Goal: Task Accomplishment & Management: Use online tool/utility

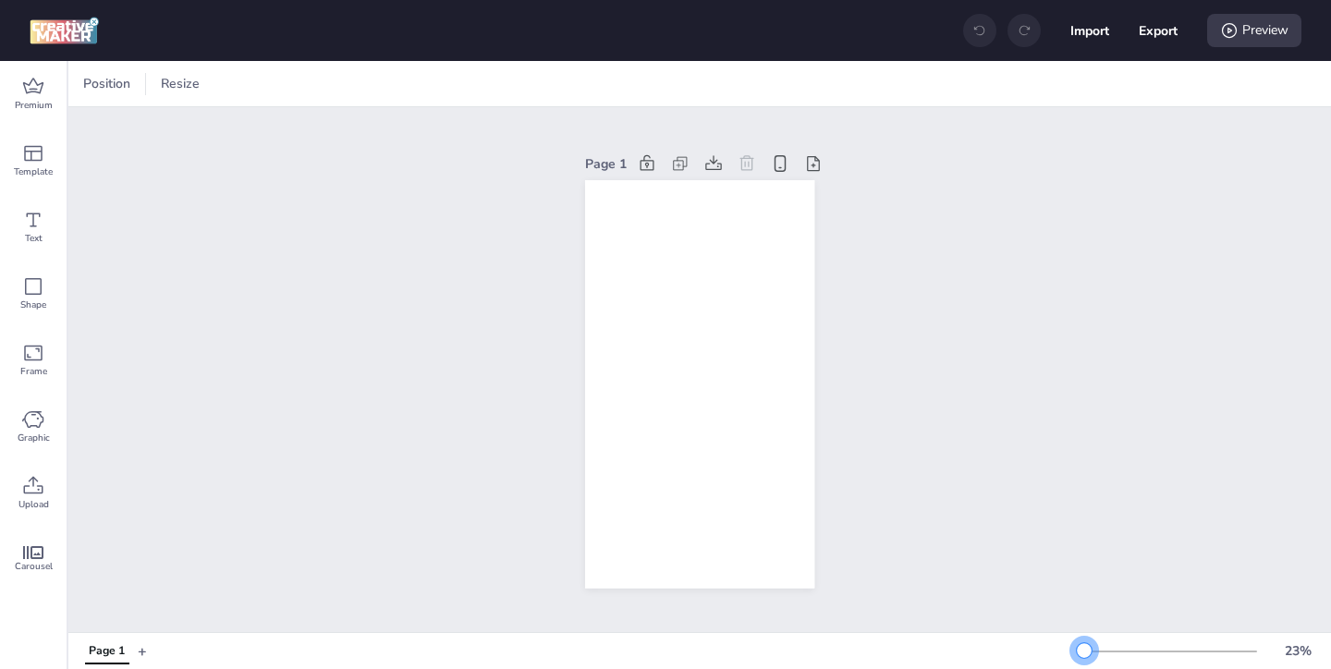
drag, startPoint x: 1115, startPoint y: 652, endPoint x: 1084, endPoint y: 655, distance: 31.5
click at [1084, 655] on div at bounding box center [1083, 650] width 15 height 15
click at [37, 94] on icon at bounding box center [33, 87] width 22 height 22
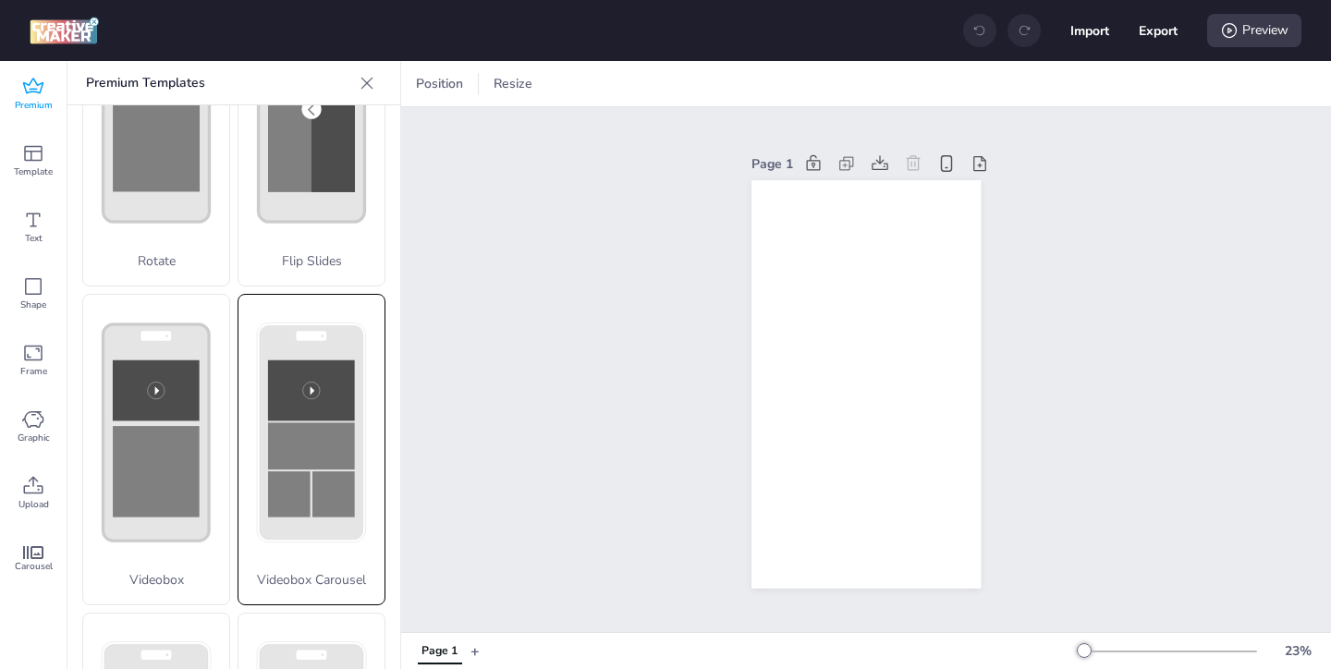
scroll to position [472, 0]
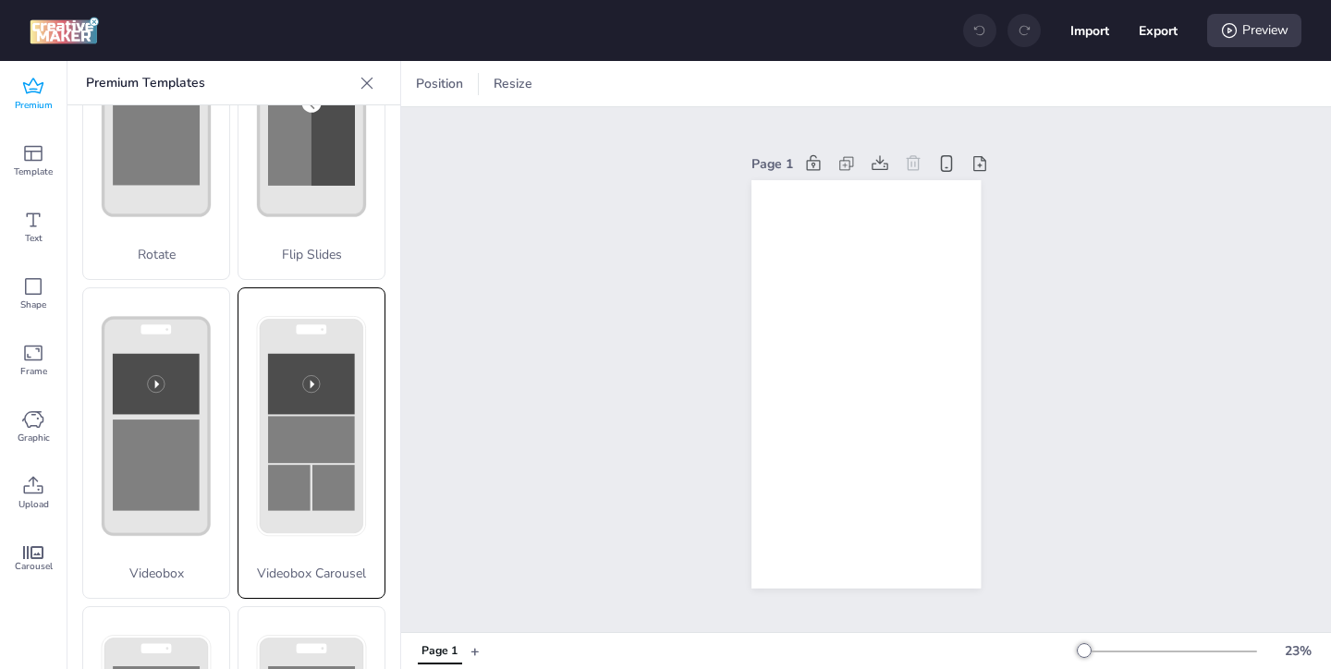
click at [277, 582] on p "Videobox Carousel" at bounding box center [311, 573] width 146 height 19
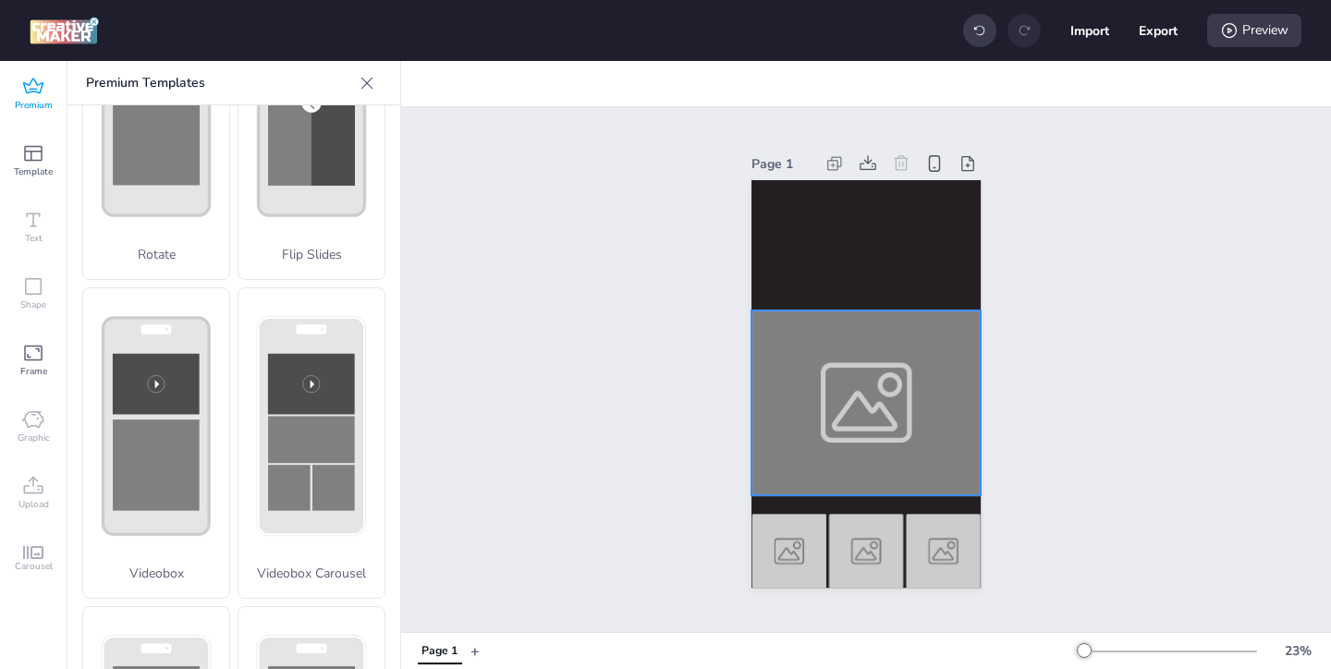
click at [800, 381] on div at bounding box center [865, 402] width 229 height 184
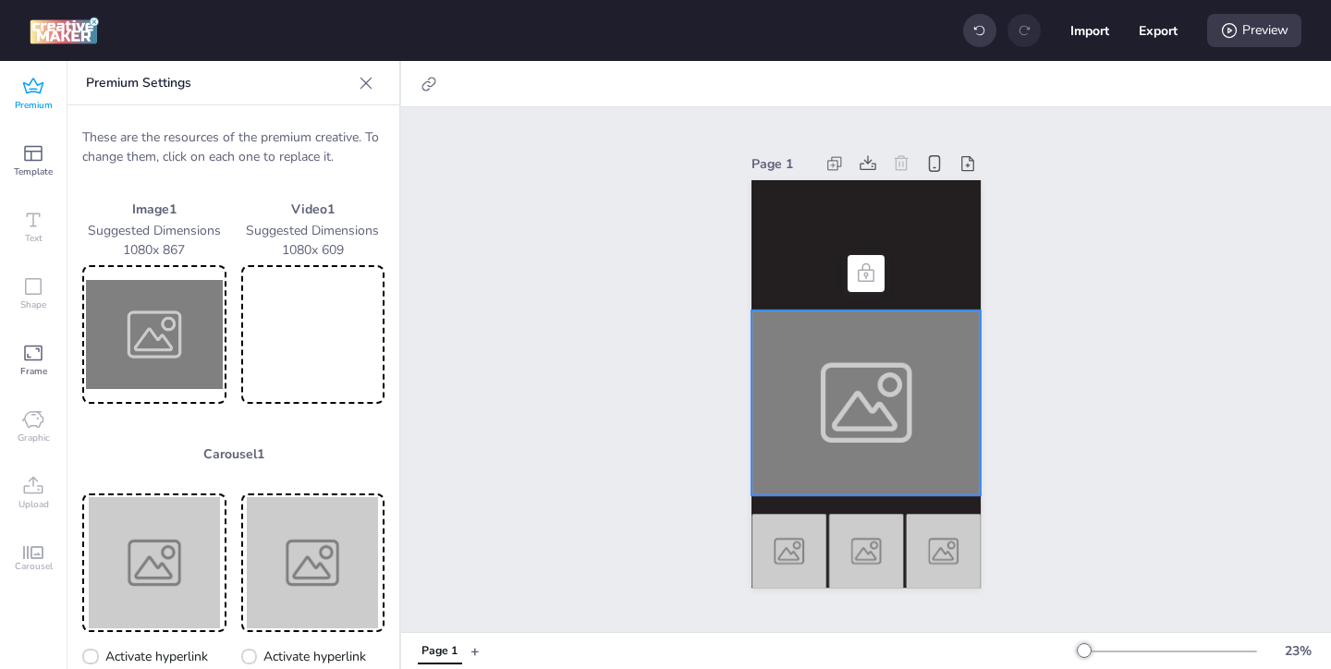
click at [178, 317] on img at bounding box center [154, 334] width 137 height 131
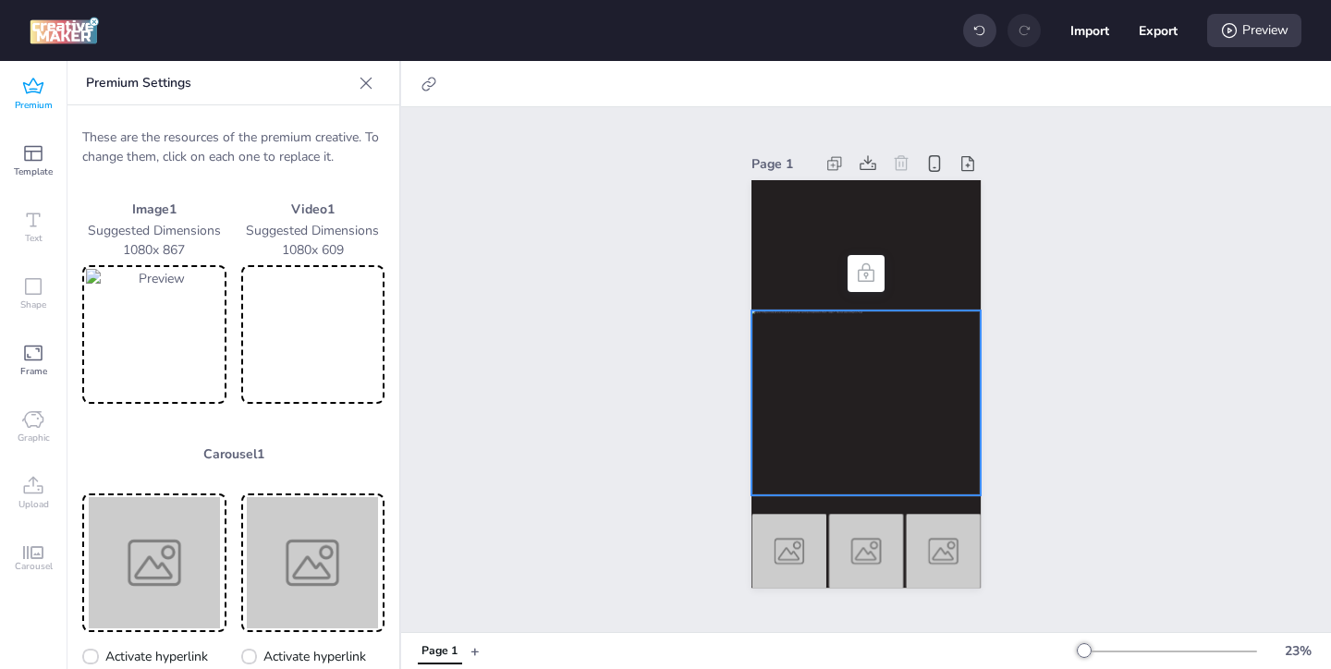
click at [364, 339] on video at bounding box center [313, 334] width 137 height 131
click at [173, 548] on img at bounding box center [154, 562] width 137 height 131
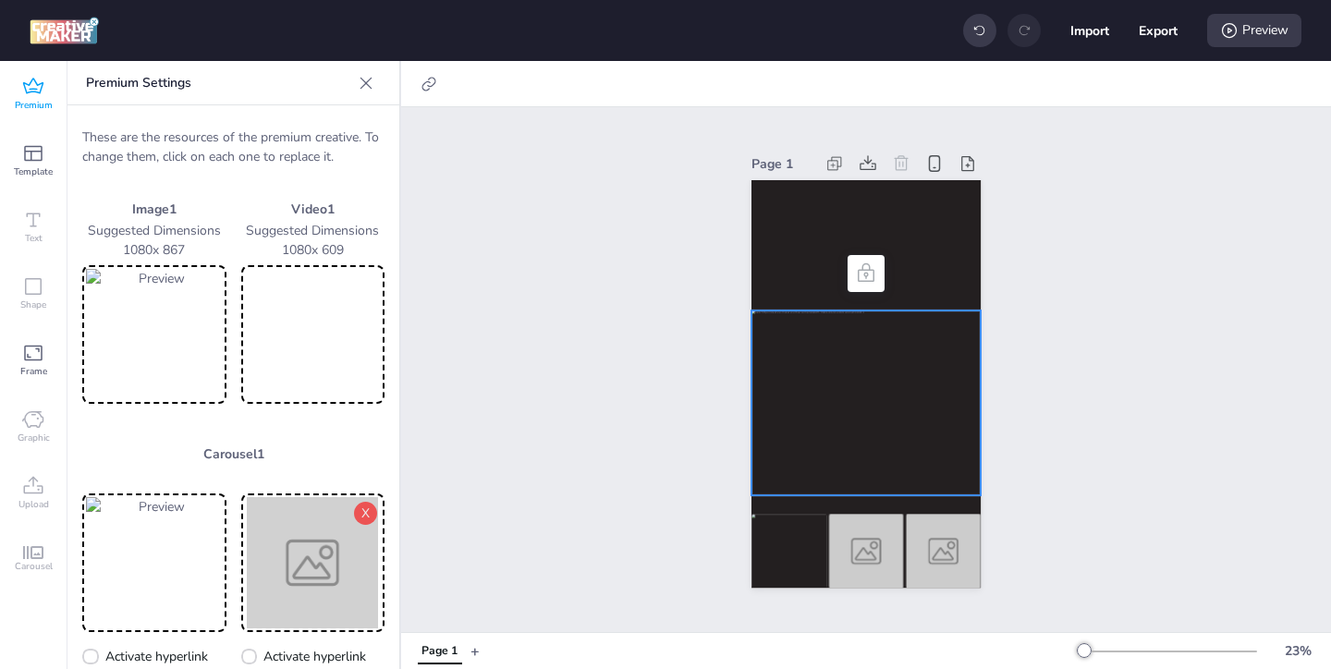
click at [303, 573] on img at bounding box center [313, 562] width 137 height 131
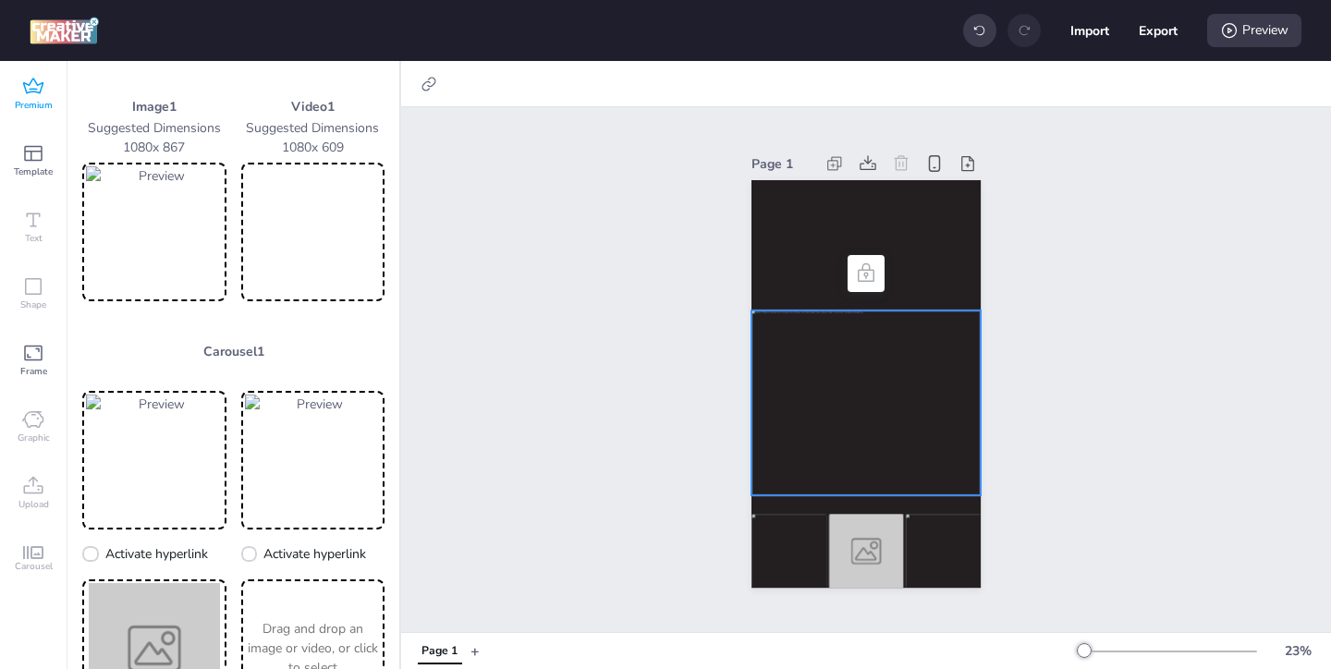
scroll to position [160, 0]
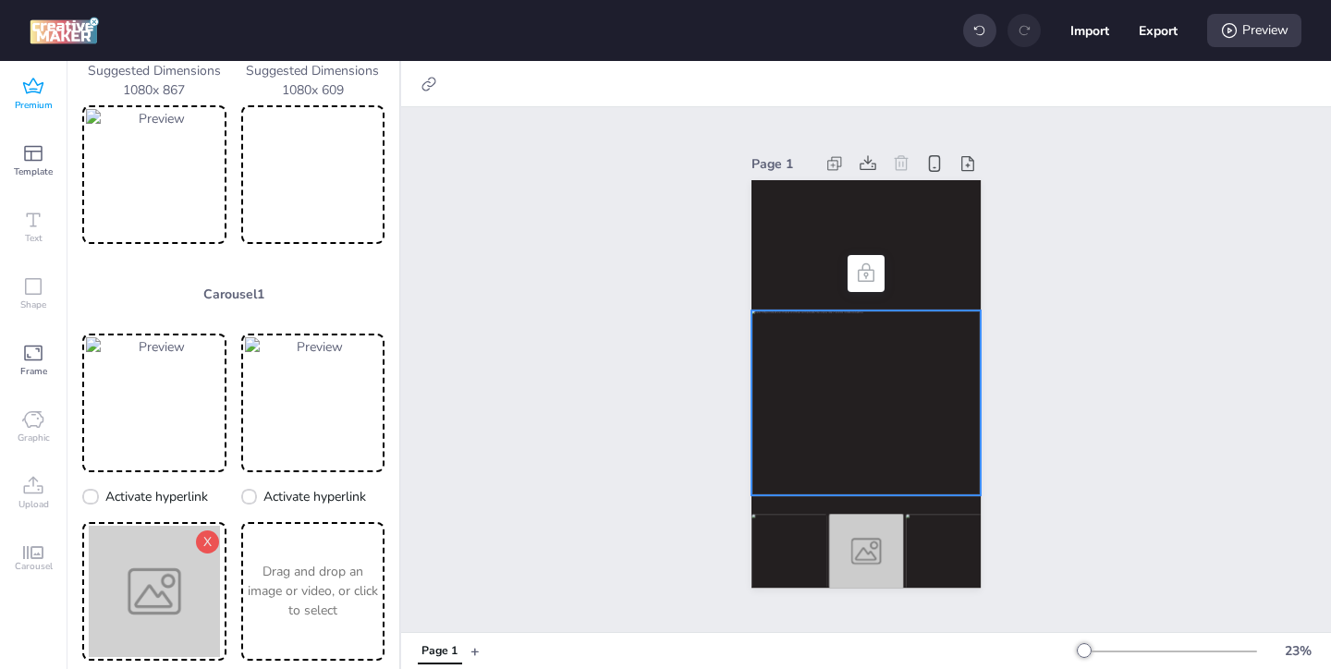
click at [133, 579] on img at bounding box center [154, 591] width 137 height 131
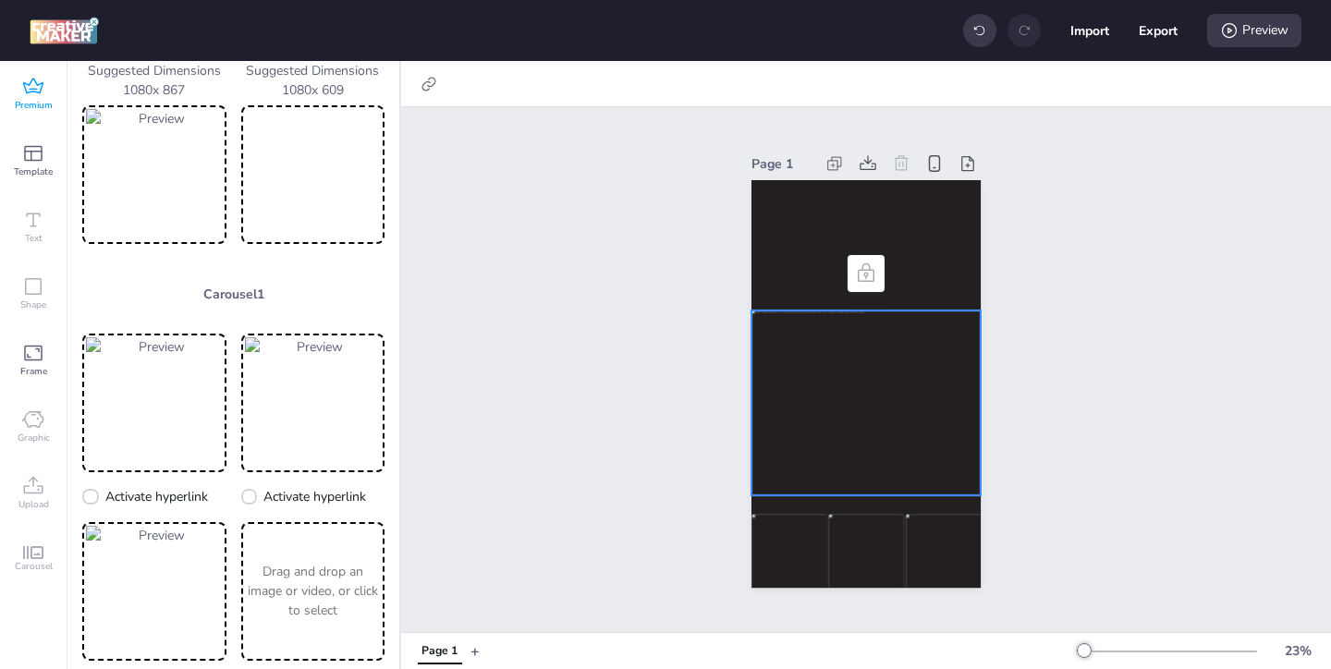
click at [841, 372] on div at bounding box center [865, 402] width 229 height 184
click at [430, 83] on icon at bounding box center [429, 84] width 18 height 18
click at [286, 132] on span "Activate hyperlink" at bounding box center [309, 130] width 103 height 19
click at [246, 132] on input "Activate hyperlink" at bounding box center [240, 138] width 12 height 12
checkbox input "true"
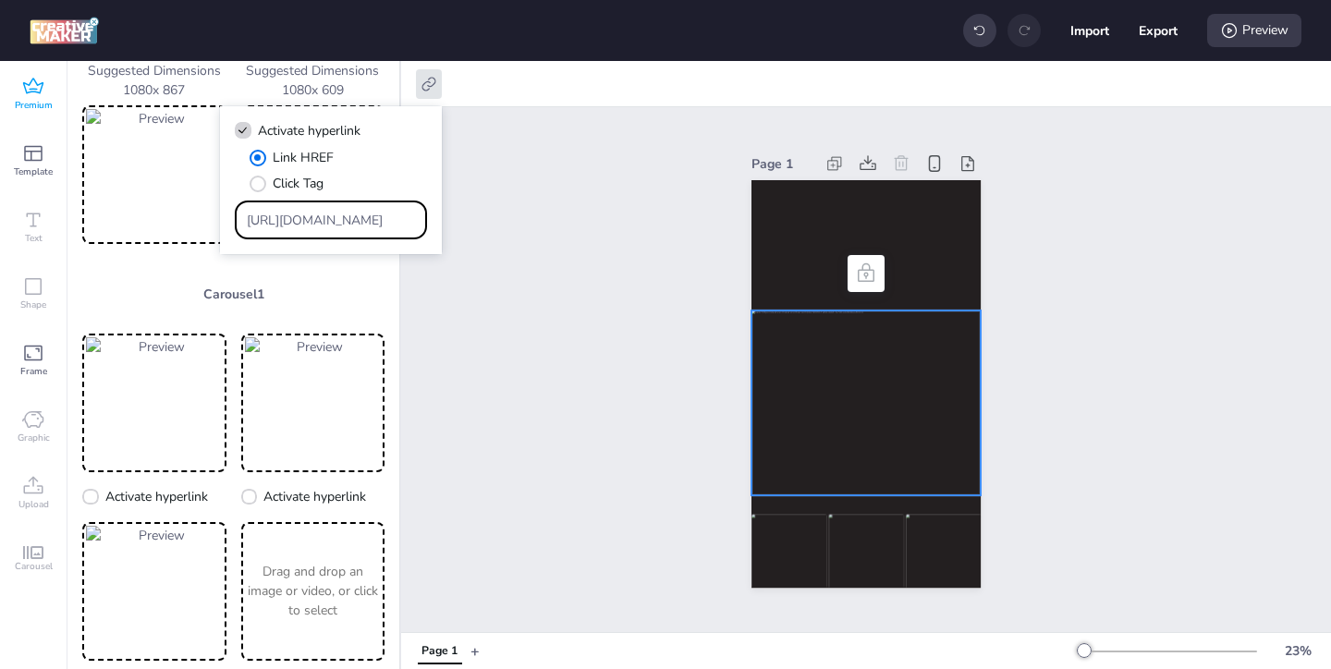
drag, startPoint x: 381, startPoint y: 228, endPoint x: 294, endPoint y: 159, distance: 111.1
click at [305, 170] on div "Link HREF Click Tag [URL][DOMAIN_NAME]" at bounding box center [331, 193] width 192 height 91
paste input "[URL][DOMAIN_NAME] Fest 2025-2"
type input "[URL][DOMAIN_NAME] Fest 2025-2"
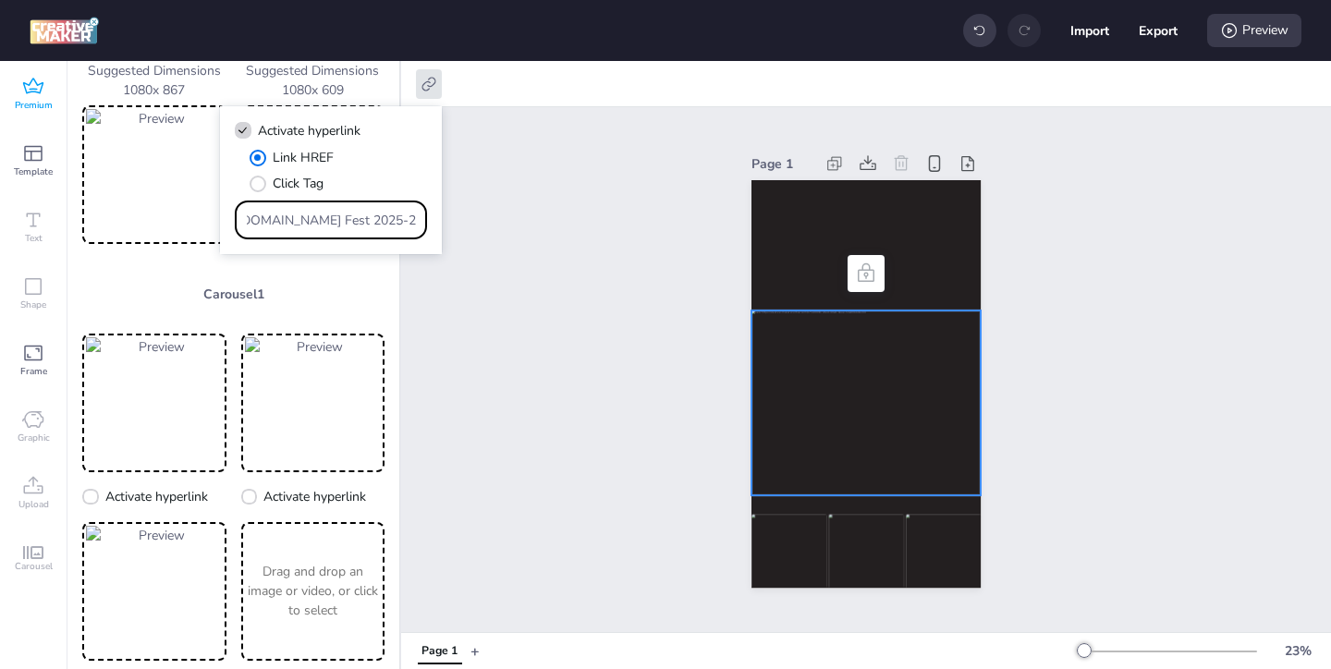
click at [477, 339] on div "Page 1" at bounding box center [866, 369] width 930 height 525
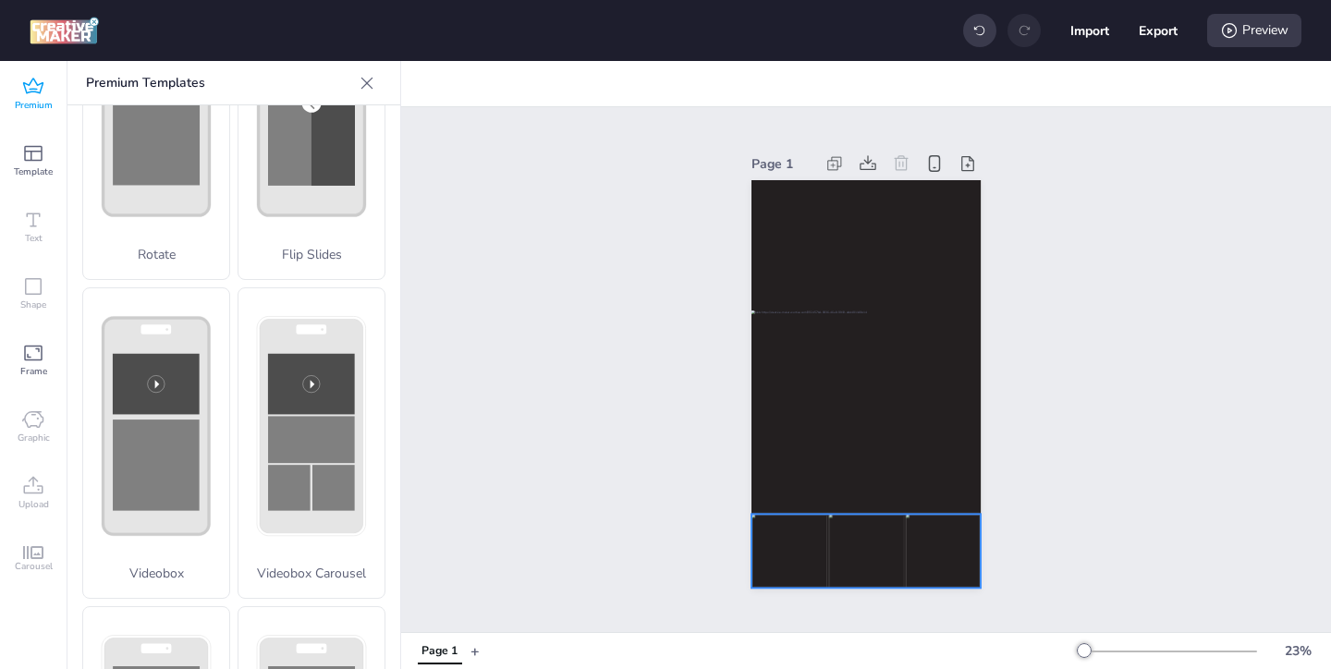
click at [786, 547] on img at bounding box center [789, 552] width 76 height 74
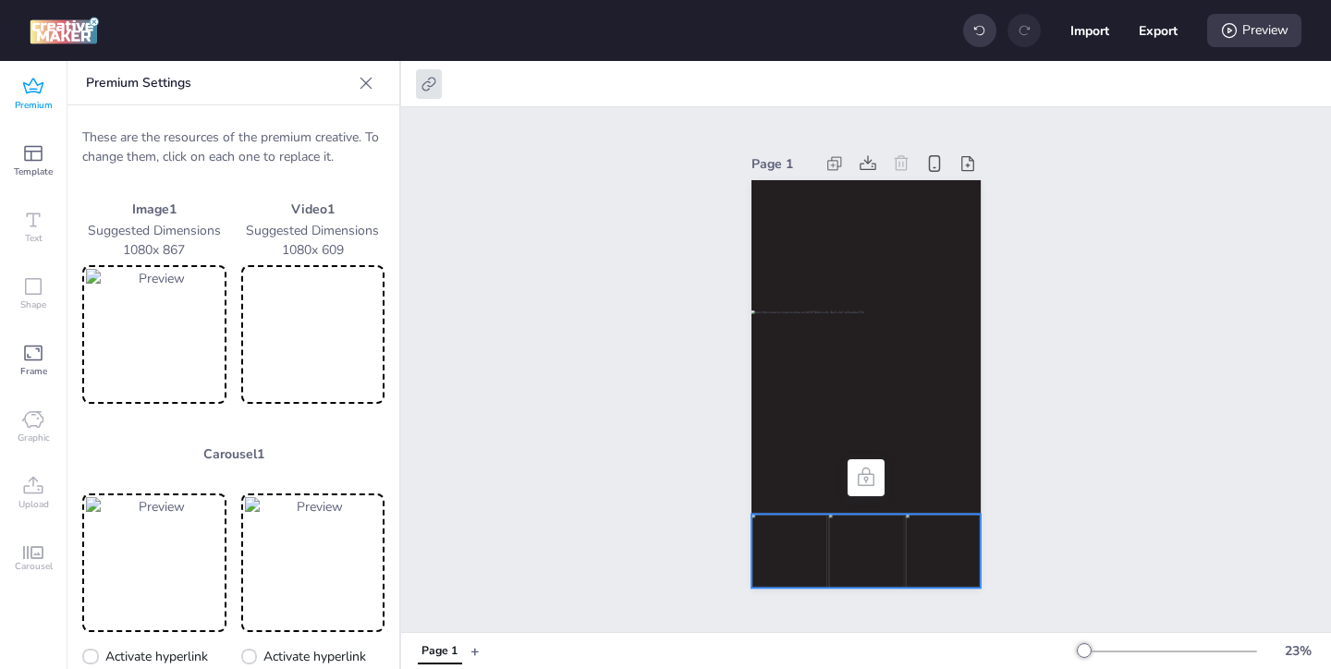
click at [186, 380] on img at bounding box center [154, 334] width 137 height 131
click at [811, 407] on div at bounding box center [865, 402] width 229 height 184
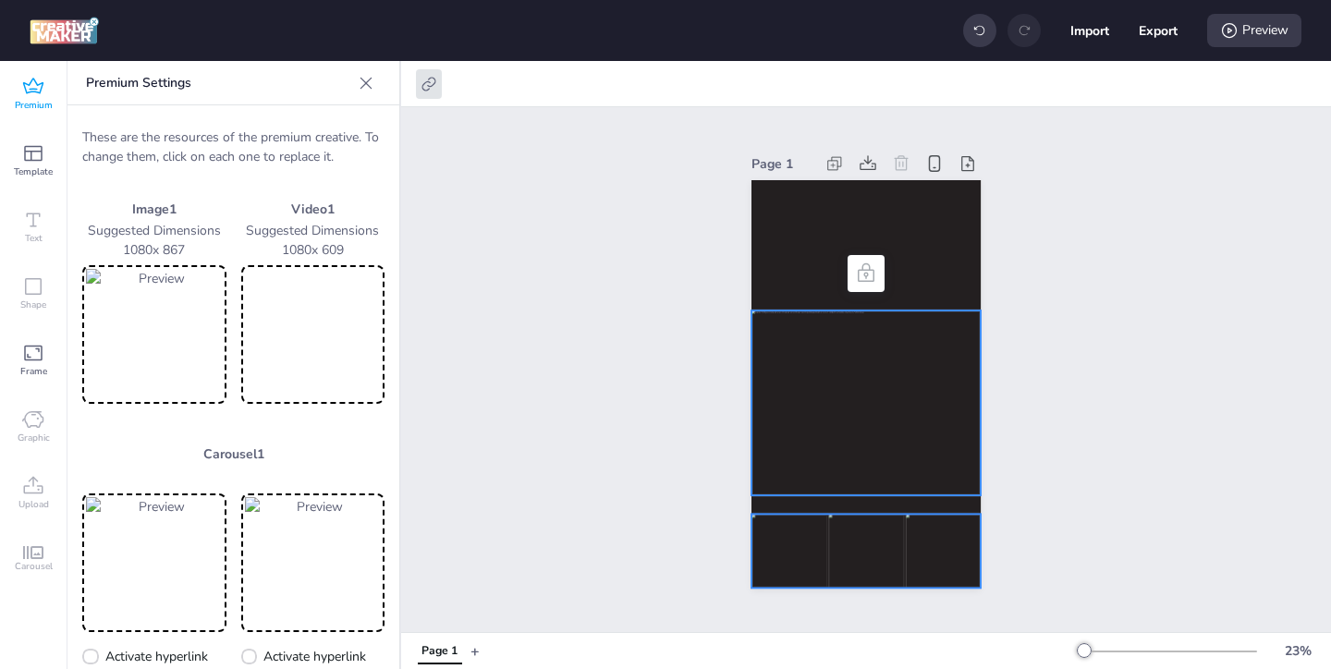
click at [786, 536] on img at bounding box center [789, 552] width 76 height 74
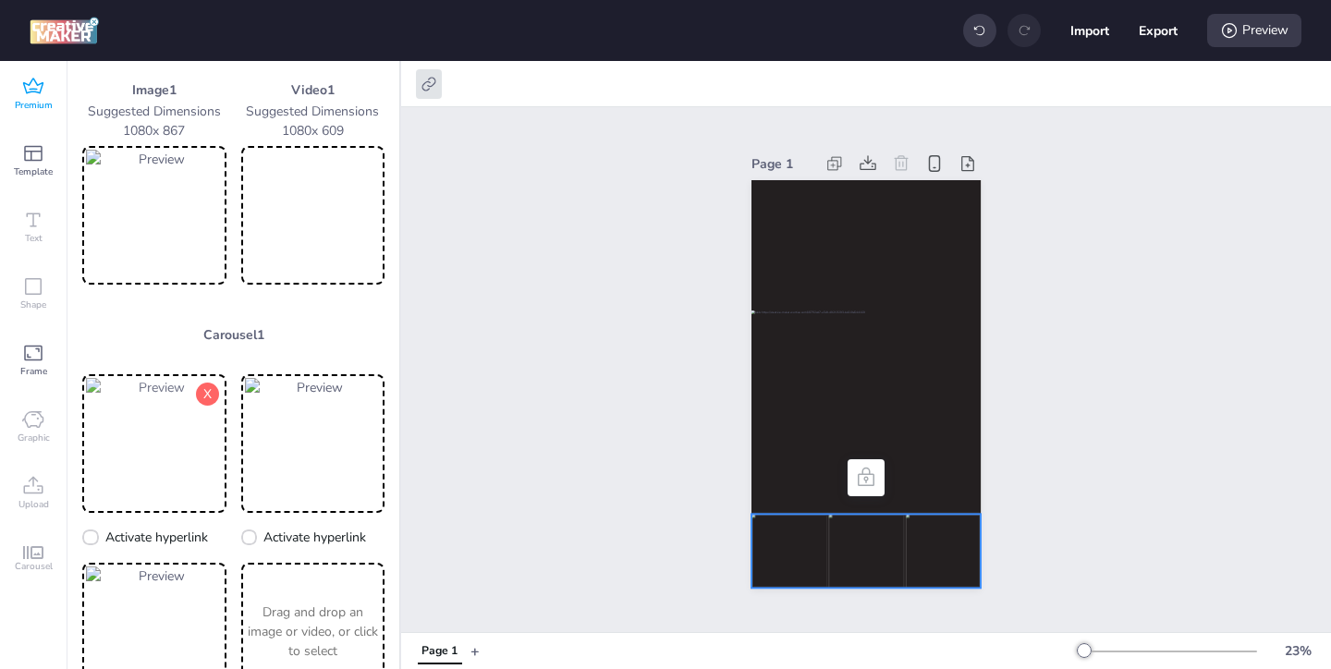
scroll to position [128, 0]
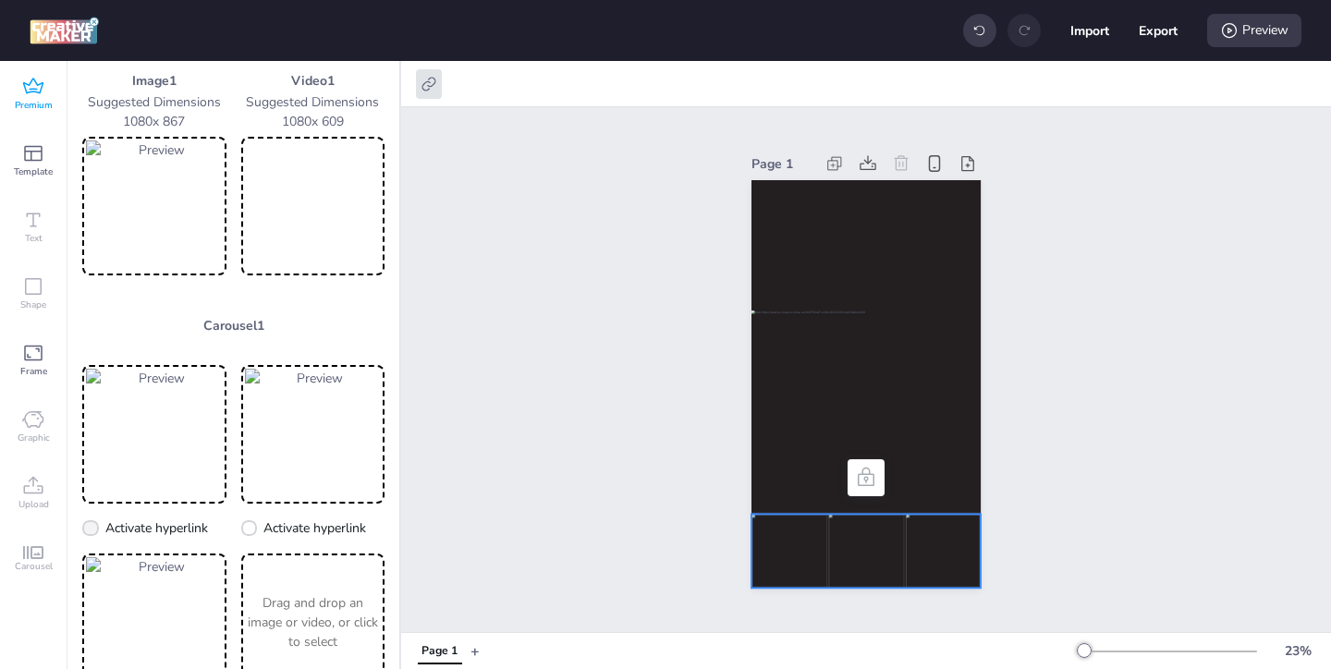
click at [97, 528] on span at bounding box center [90, 528] width 17 height 17
click at [93, 529] on input "Activate hyperlink" at bounding box center [87, 535] width 12 height 12
checkbox input "true"
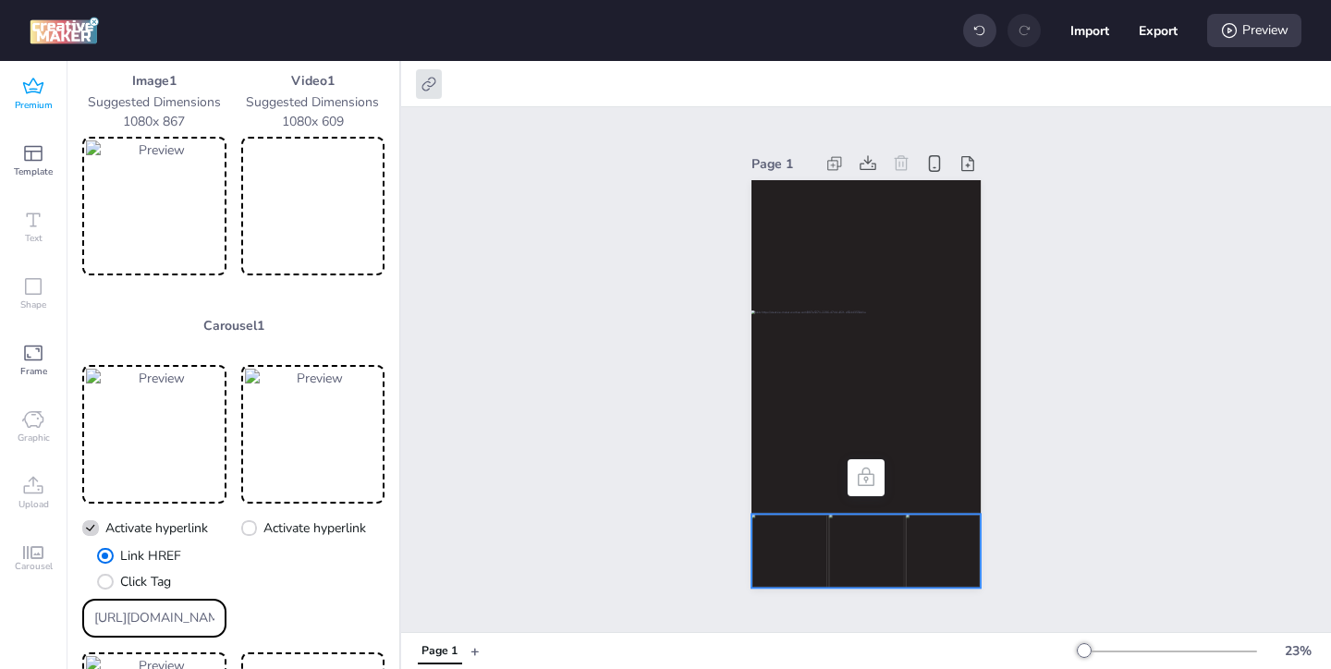
drag, startPoint x: 207, startPoint y: 617, endPoint x: 135, endPoint y: 565, distance: 89.3
click at [135, 565] on div "Link HREF Click Tag [URL][DOMAIN_NAME]" at bounding box center [154, 591] width 144 height 91
paste input "[DOMAIN_NAME][URL] Fest 2025-2"
type input "[URL][DOMAIN_NAME] Fest 2025-2"
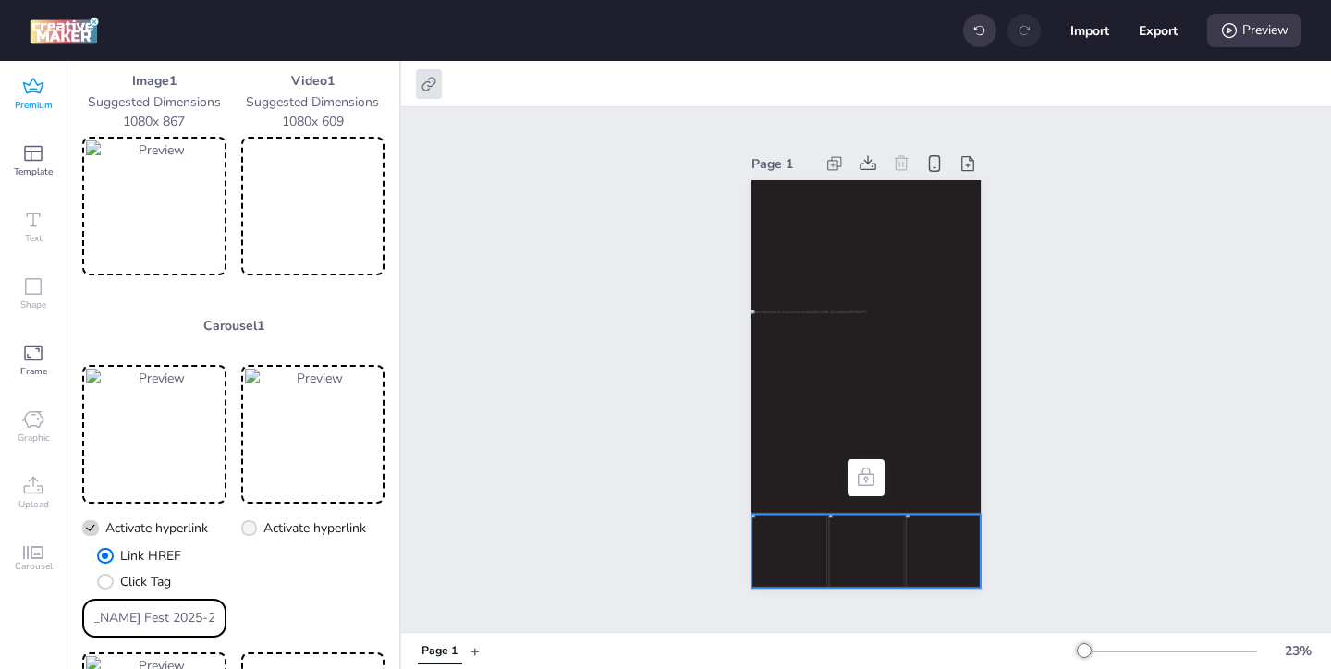
scroll to position [0, 0]
click at [253, 523] on icon at bounding box center [248, 528] width 13 height 10
click at [252, 529] on input "Activate hyperlink" at bounding box center [246, 535] width 12 height 12
checkbox input "true"
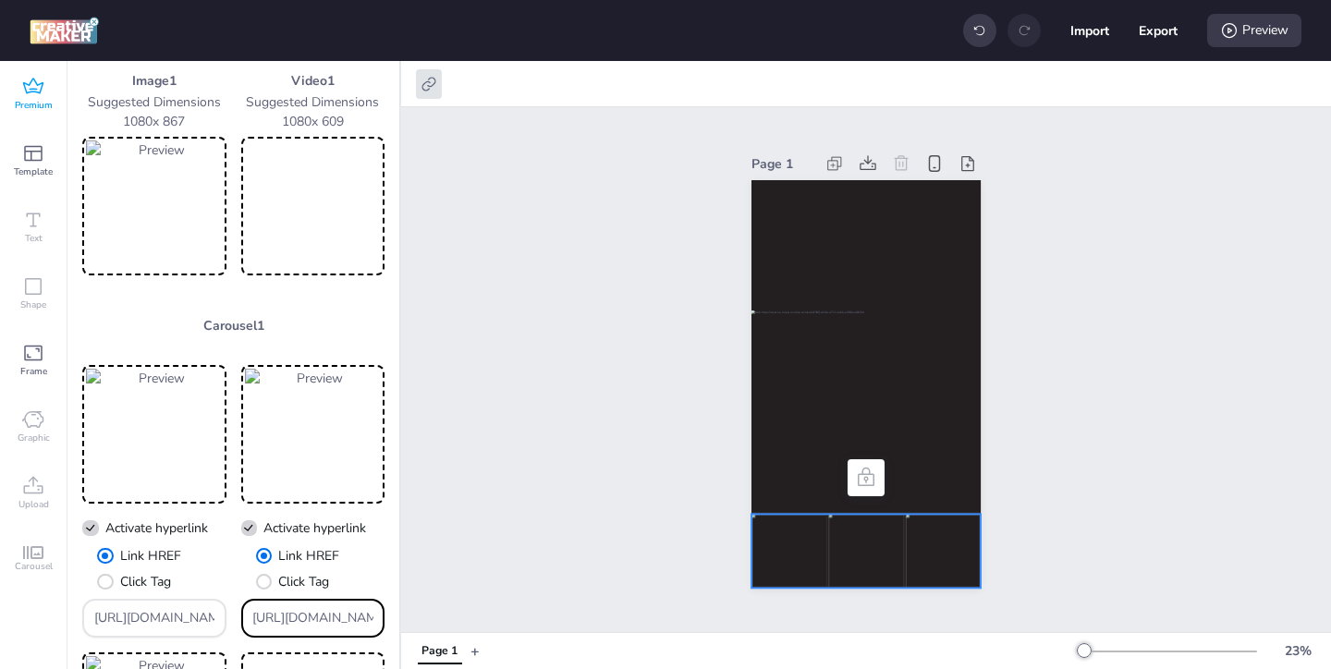
drag, startPoint x: 367, startPoint y: 613, endPoint x: 324, endPoint y: 579, distance: 54.0
click at [327, 582] on div "Link HREF Click Tag [URL][DOMAIN_NAME]" at bounding box center [313, 591] width 144 height 91
paste input "[DOMAIN_NAME][URL] Fest 2025-2"
type input "[URL][DOMAIN_NAME] Fest 2025-2"
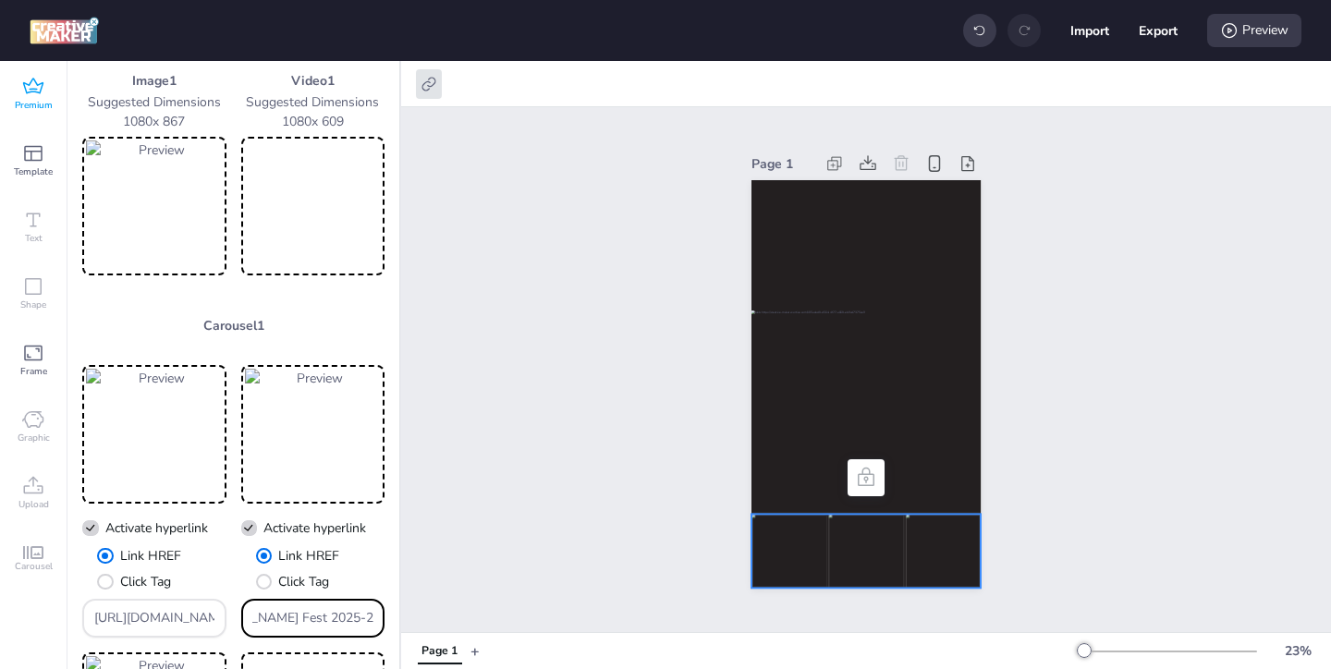
click at [74, 590] on div "These are the resources of the premium creative. To change them, click on each …" at bounding box center [233, 424] width 332 height 894
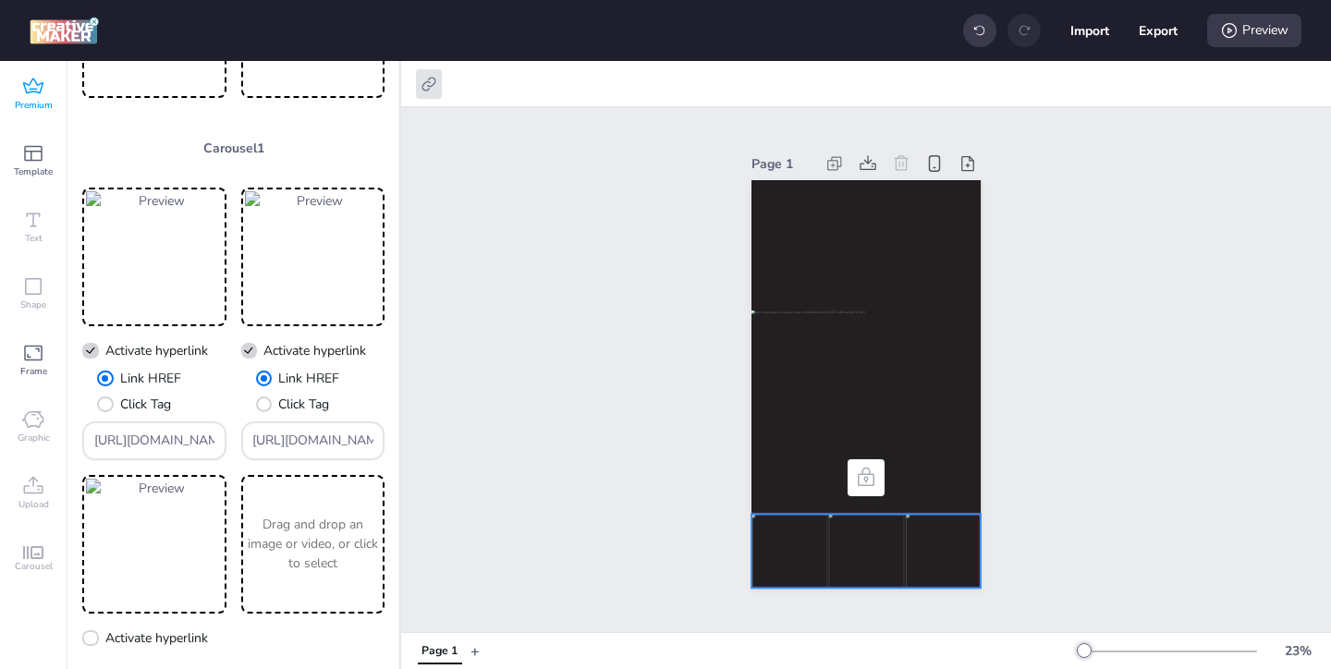
scroll to position [323, 0]
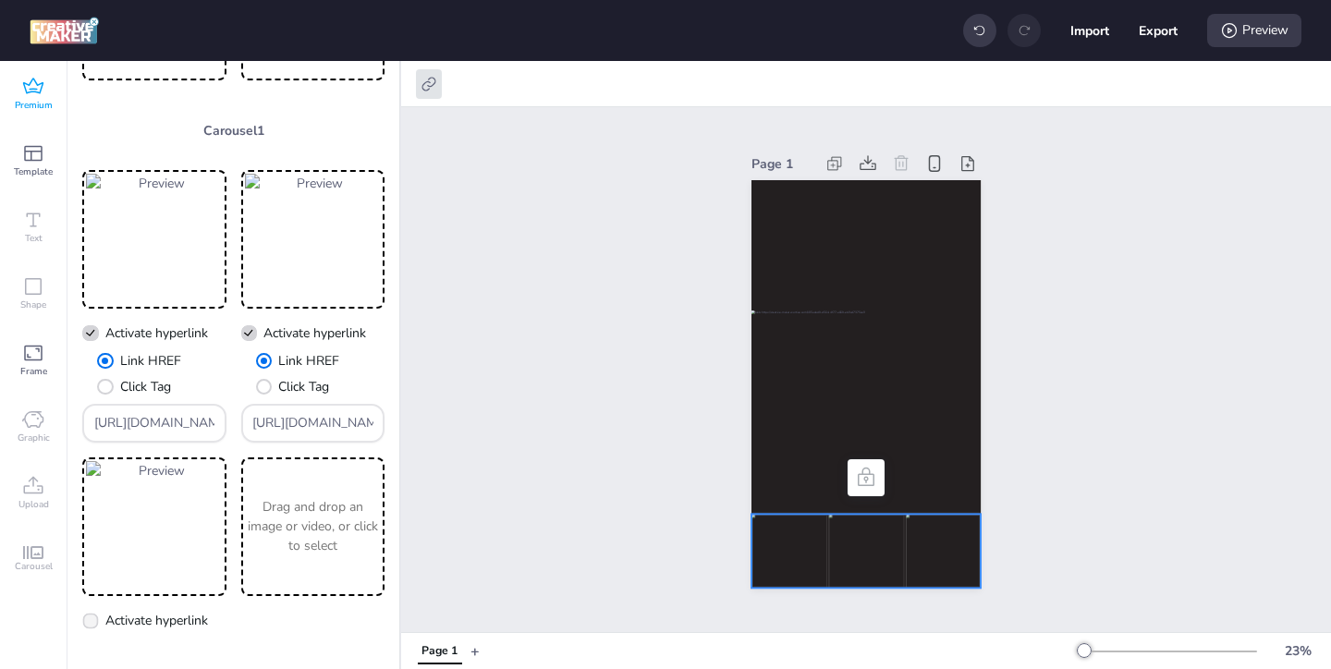
click at [179, 619] on span "Activate hyperlink" at bounding box center [156, 620] width 103 height 19
click at [93, 622] on input "Activate hyperlink" at bounding box center [87, 628] width 12 height 12
checkbox input "true"
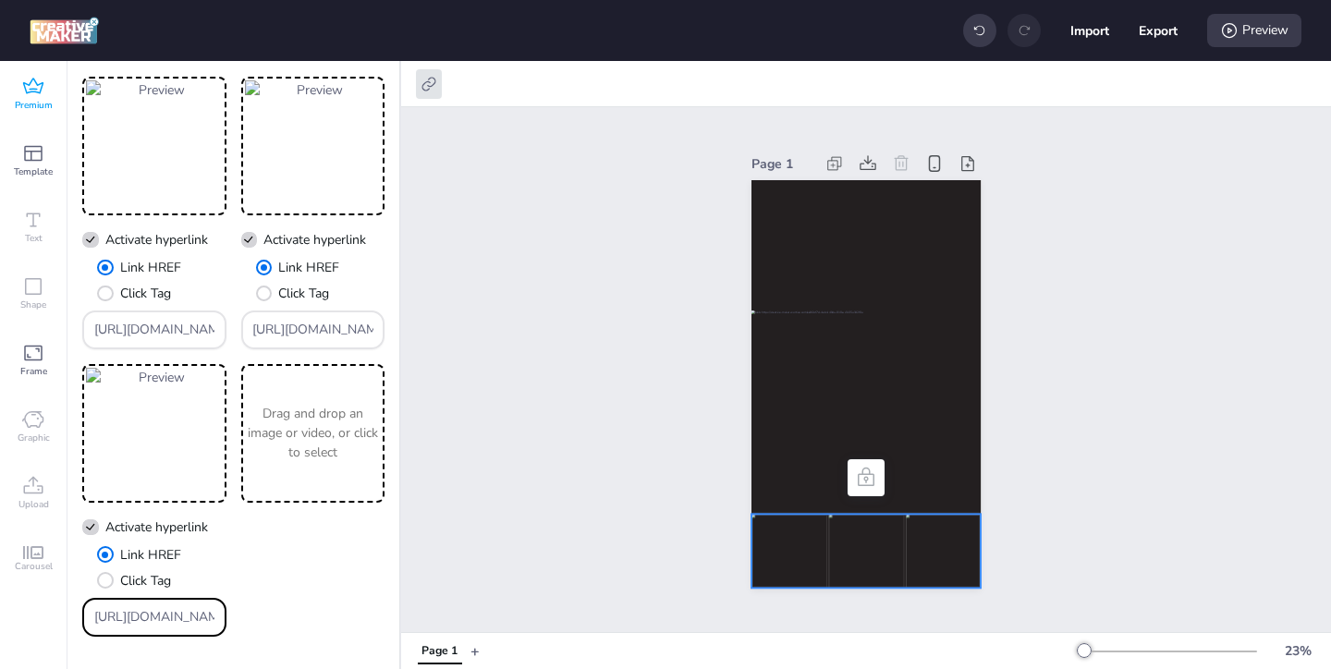
drag, startPoint x: 208, startPoint y: 614, endPoint x: 122, endPoint y: 567, distance: 98.0
click at [132, 575] on div "Link HREF Click Tag [URL][DOMAIN_NAME]" at bounding box center [154, 590] width 144 height 91
paste input "[DOMAIN_NAME][URL] Fest 2025-2"
type input "[URL][DOMAIN_NAME] Fest 2025-2"
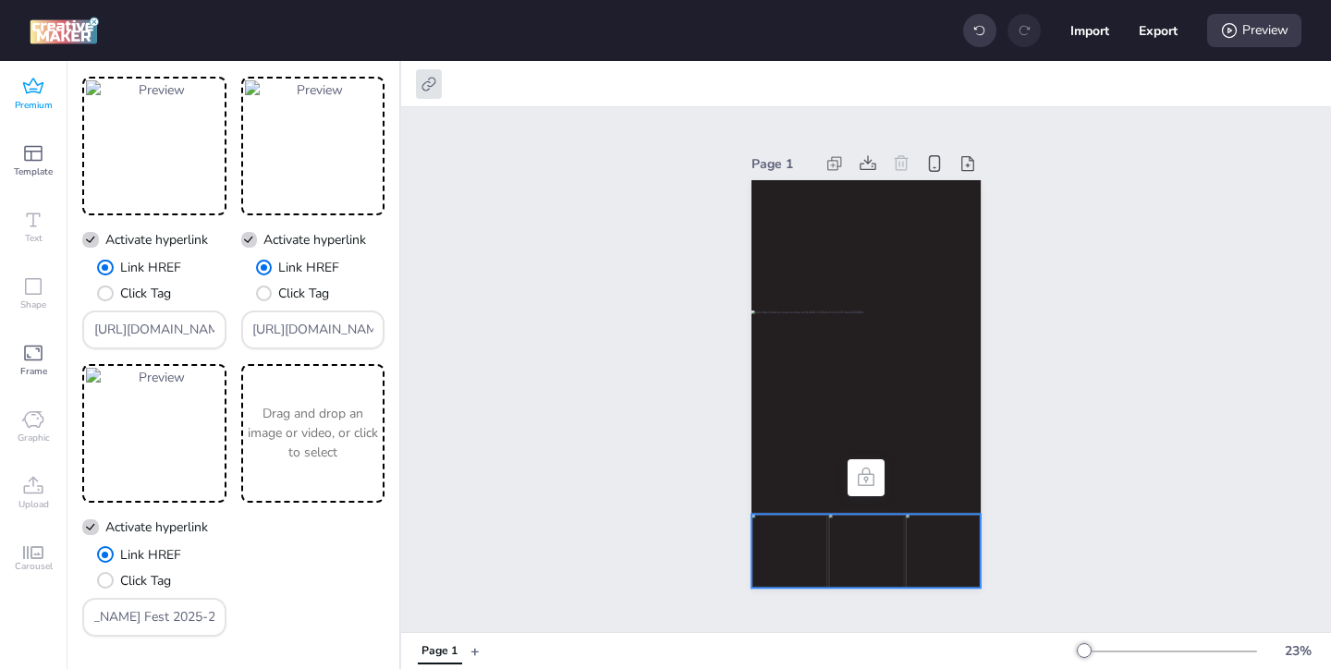
click at [71, 495] on div "These are the resources of the premium creative. To change them, click on each …" at bounding box center [233, 185] width 332 height 992
click at [896, 394] on div at bounding box center [865, 402] width 229 height 184
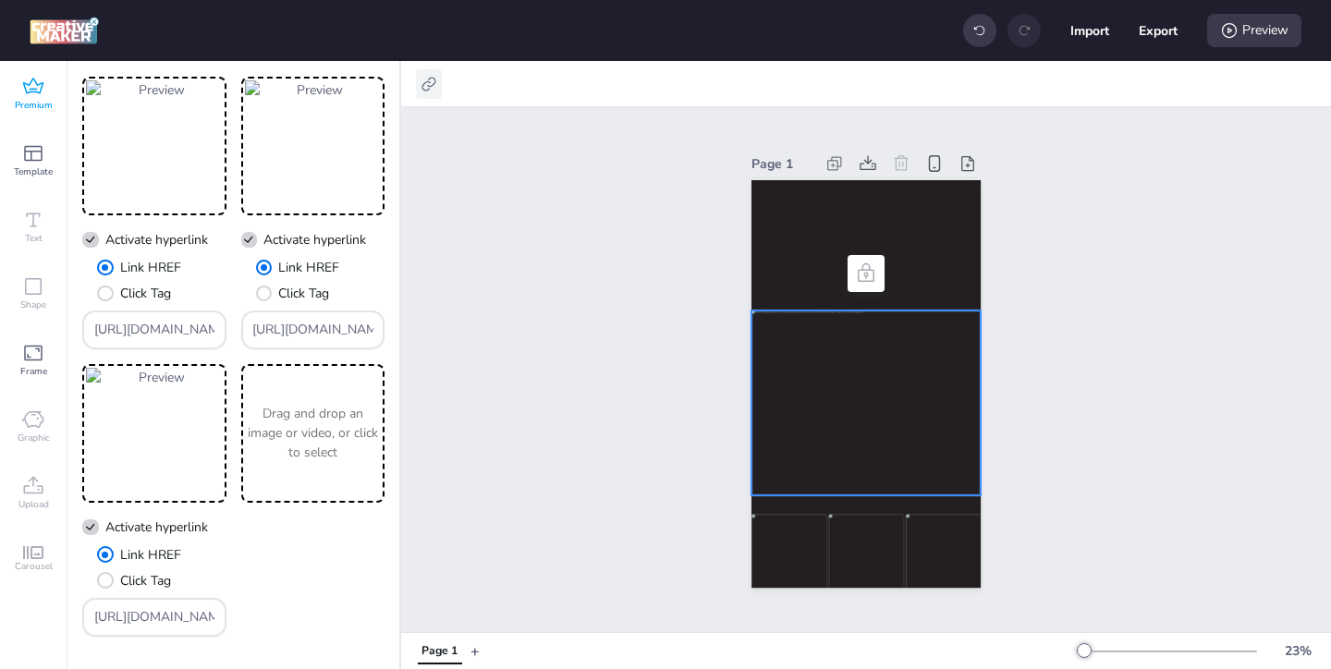
click at [440, 88] on div at bounding box center [429, 84] width 26 height 30
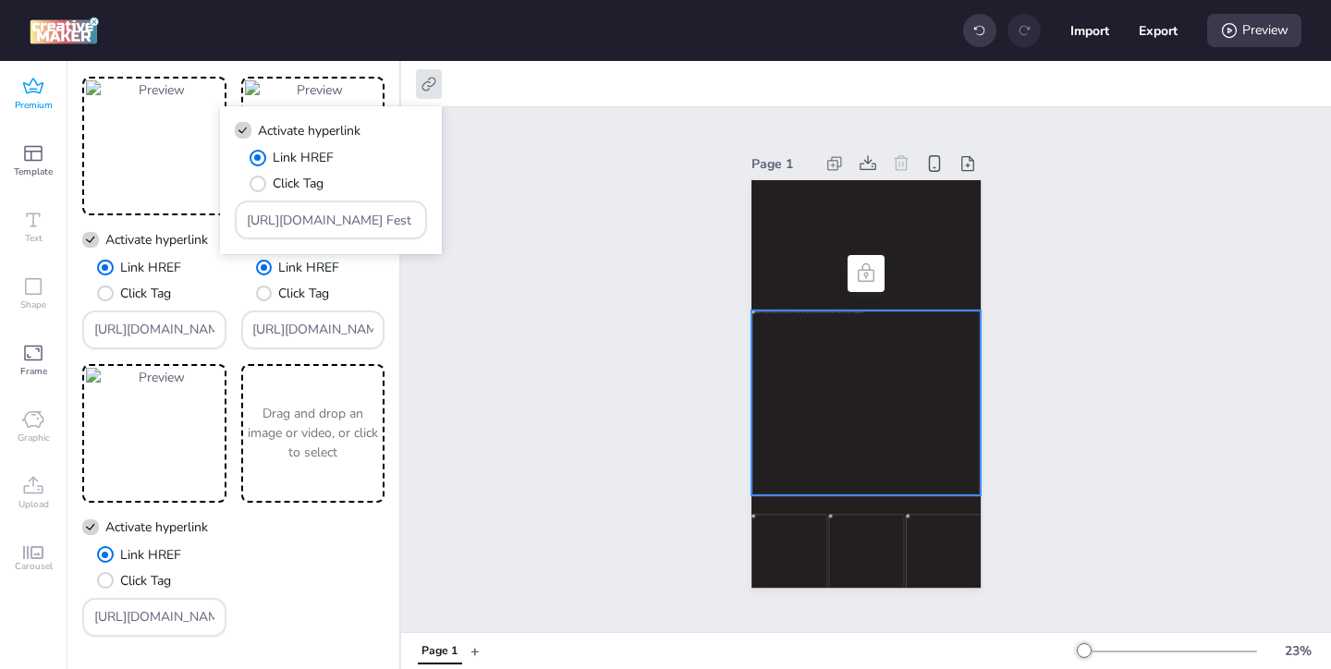
click at [556, 262] on div "Page 1" at bounding box center [866, 369] width 930 height 525
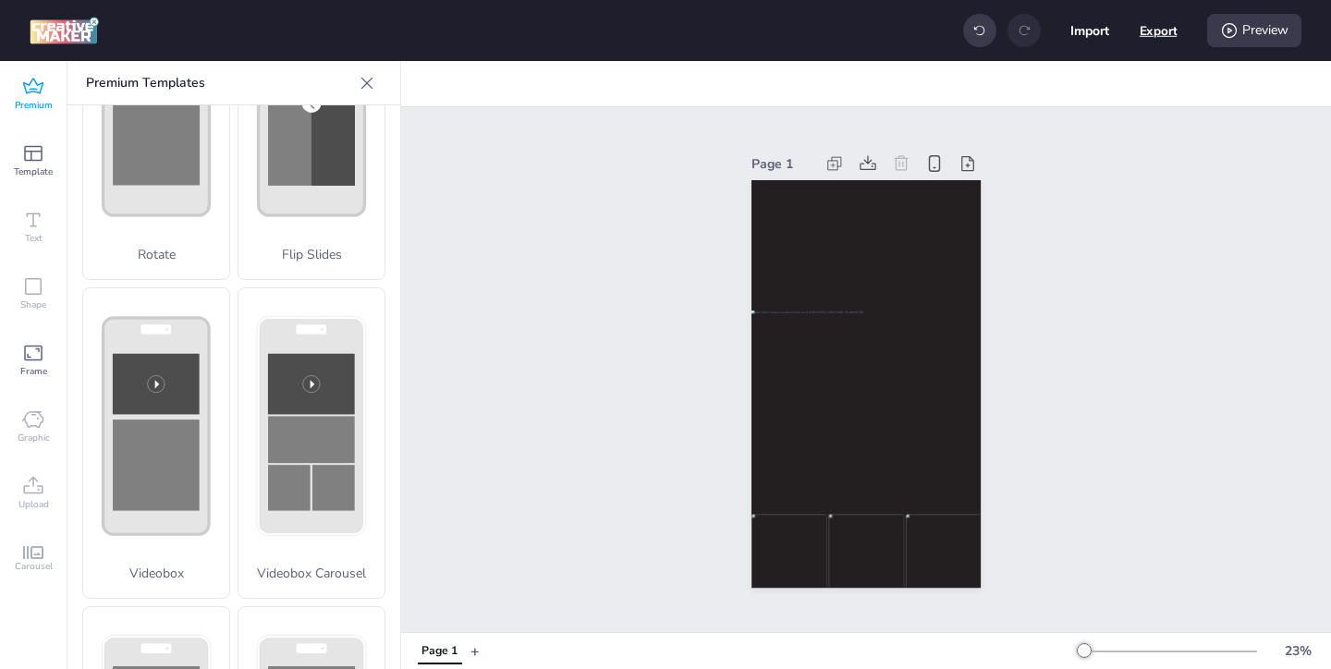
click at [1171, 38] on button "Export" at bounding box center [1158, 31] width 38 height 38
select select "html"
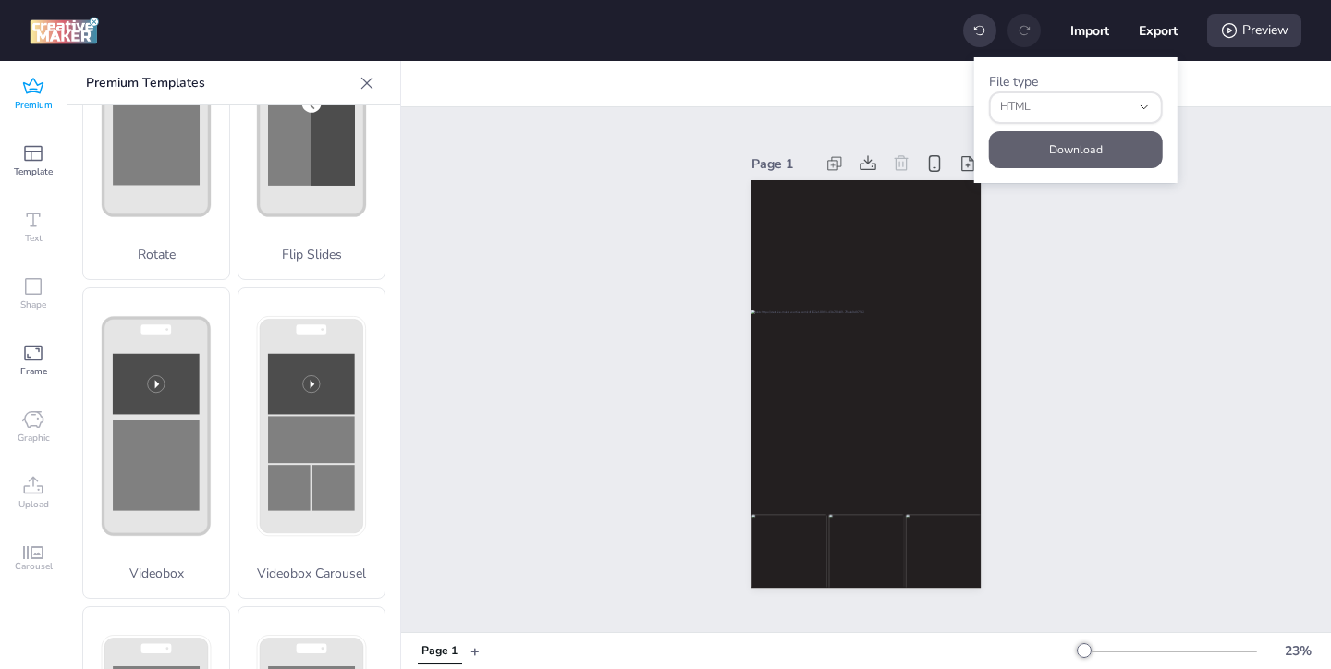
click at [1102, 140] on button "Download" at bounding box center [1076, 149] width 174 height 37
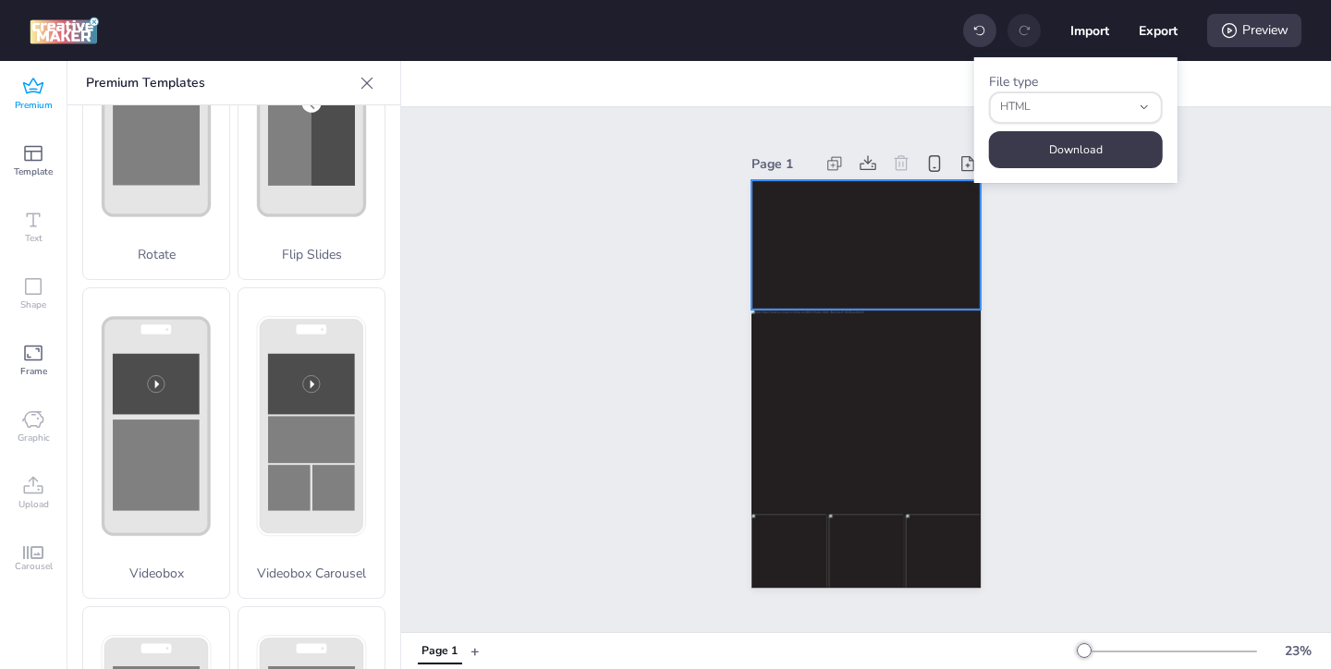
click at [797, 236] on video at bounding box center [865, 244] width 229 height 129
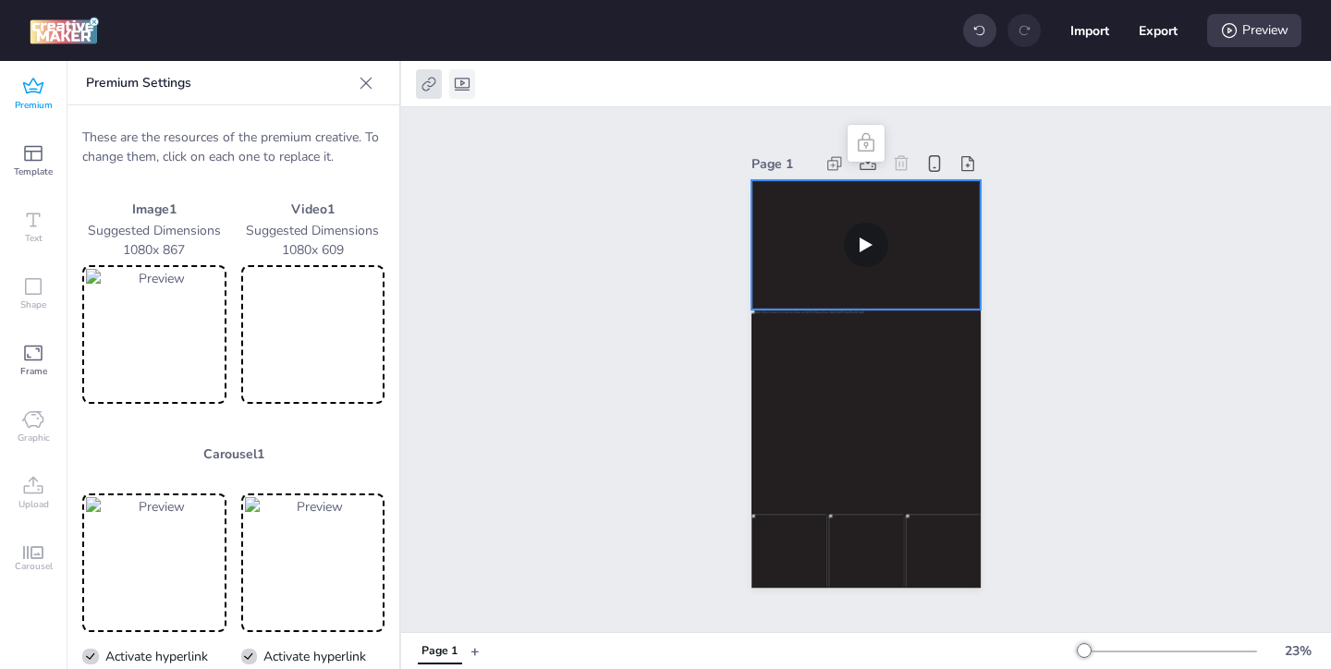
click at [464, 80] on icon at bounding box center [462, 84] width 18 height 18
select select "contain"
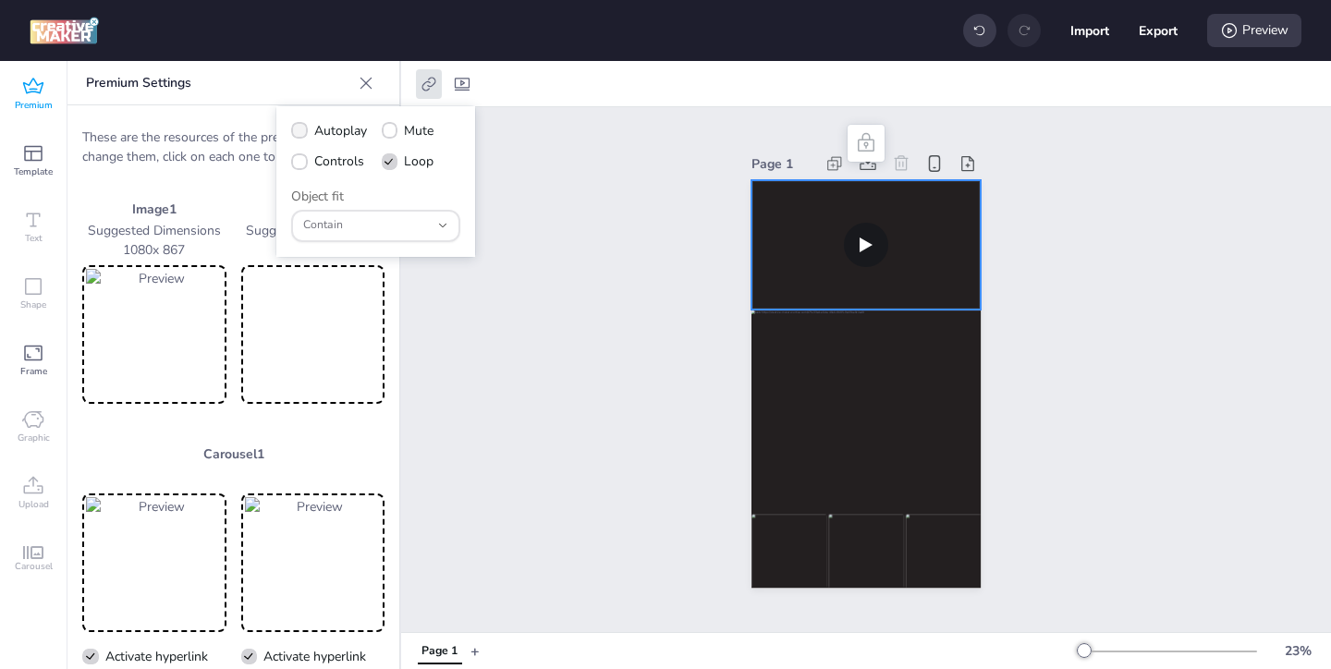
click at [298, 134] on icon at bounding box center [299, 131] width 13 height 10
click at [298, 134] on input "Autoplay" at bounding box center [296, 138] width 12 height 12
checkbox input "true"
click at [303, 165] on icon at bounding box center [299, 161] width 12 height 9
click at [302, 165] on input "Controls" at bounding box center [296, 169] width 12 height 12
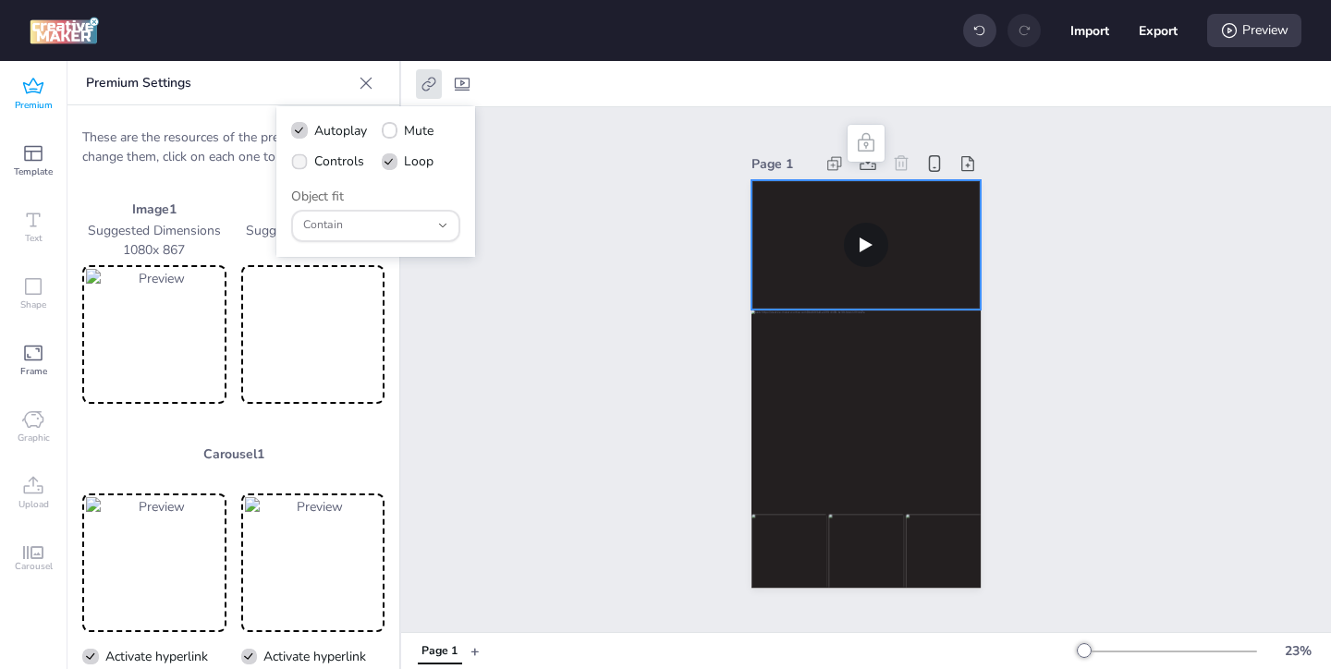
checkbox input "true"
click at [1167, 30] on button "Export" at bounding box center [1157, 30] width 39 height 39
select select "html"
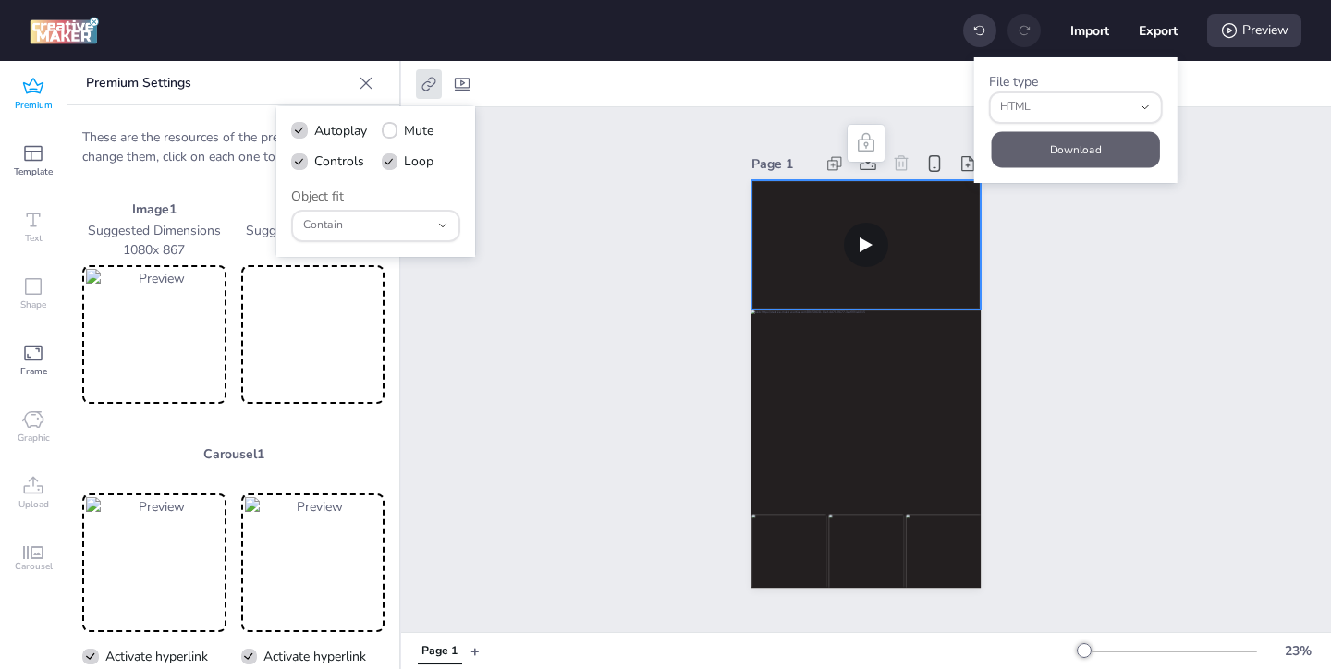
click at [1101, 142] on button "Download" at bounding box center [1075, 149] width 168 height 36
